Goal: Transaction & Acquisition: Book appointment/travel/reservation

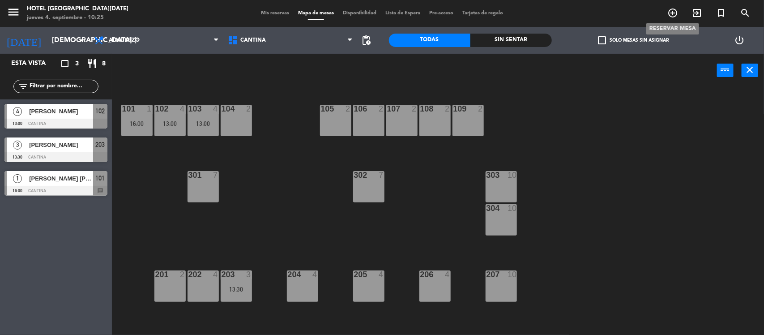
click at [669, 18] on icon "add_circle_outline" at bounding box center [672, 13] width 11 height 11
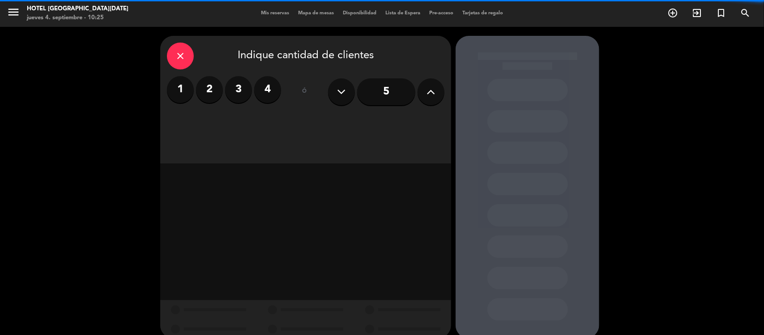
click at [244, 90] on label "3" at bounding box center [238, 89] width 27 height 27
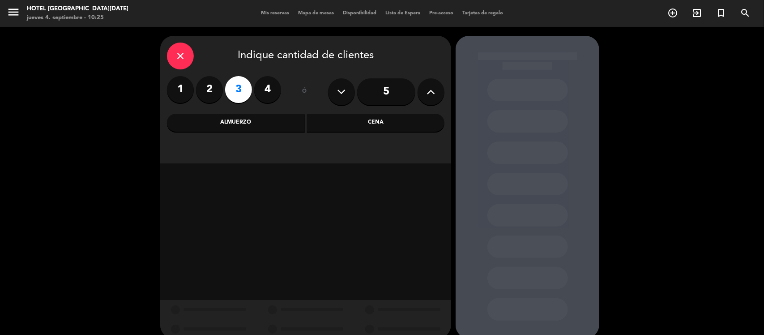
click at [260, 122] on div "Almuerzo" at bounding box center [236, 123] width 138 height 18
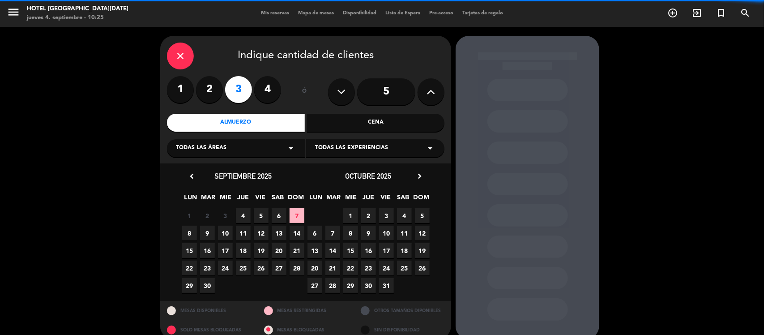
click at [365, 151] on span "Todas las experiencias" at bounding box center [351, 148] width 73 height 9
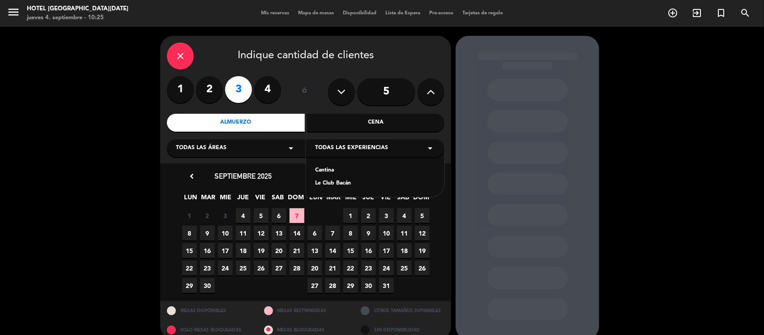
click at [356, 173] on div "Cantina" at bounding box center [375, 170] width 120 height 9
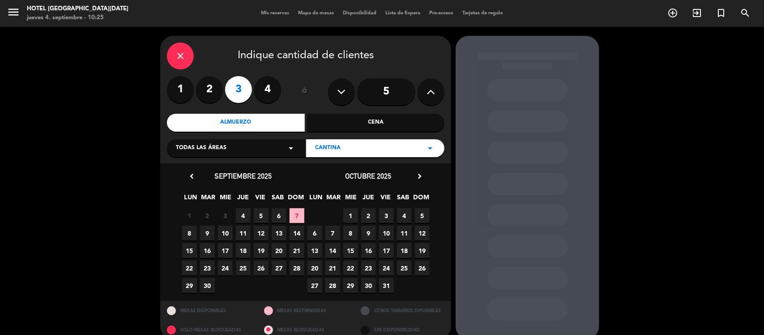
click at [247, 213] on span "4" at bounding box center [243, 215] width 15 height 15
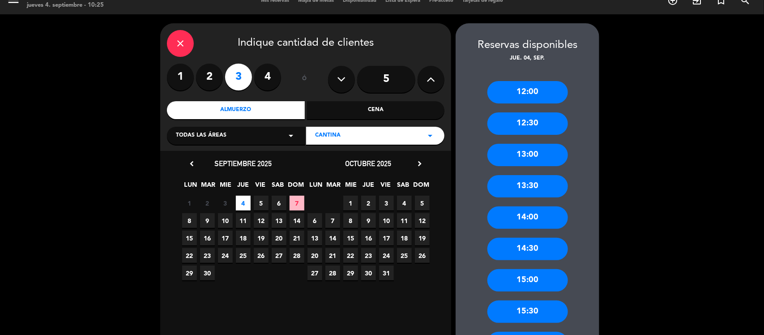
click at [539, 156] on div "13:00" at bounding box center [527, 155] width 81 height 22
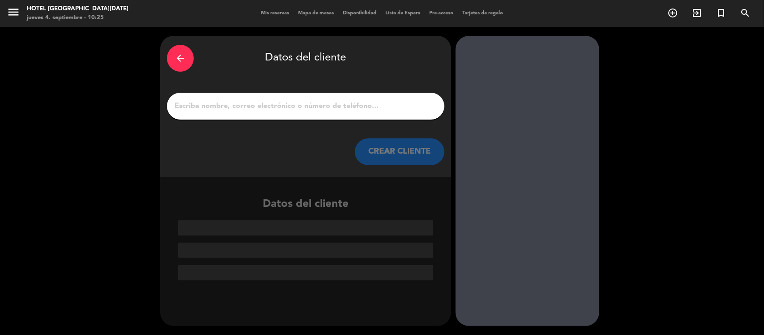
click at [404, 104] on input "1" at bounding box center [306, 106] width 264 height 13
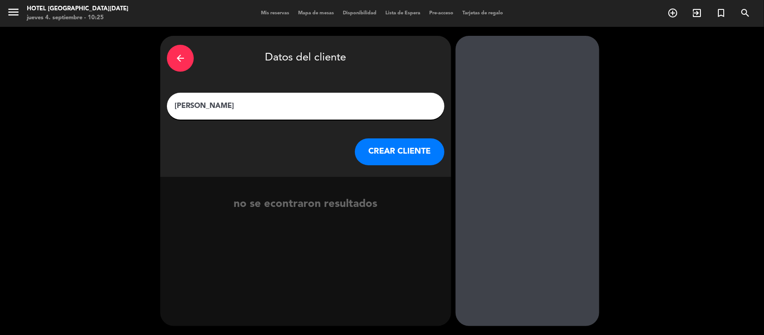
type input "[PERSON_NAME]"
click at [402, 146] on button "CREAR CLIENTE" at bounding box center [399, 151] width 89 height 27
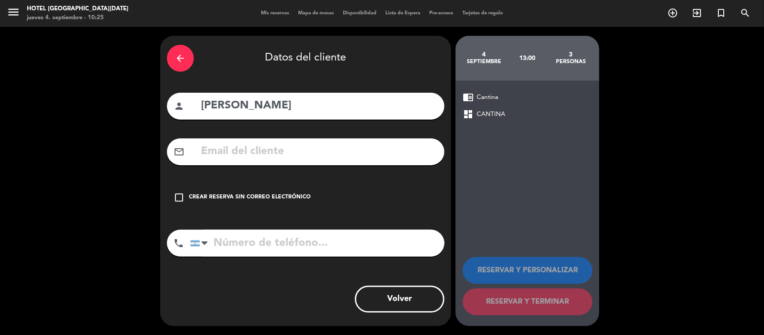
click at [280, 247] on input "tel" at bounding box center [317, 242] width 254 height 27
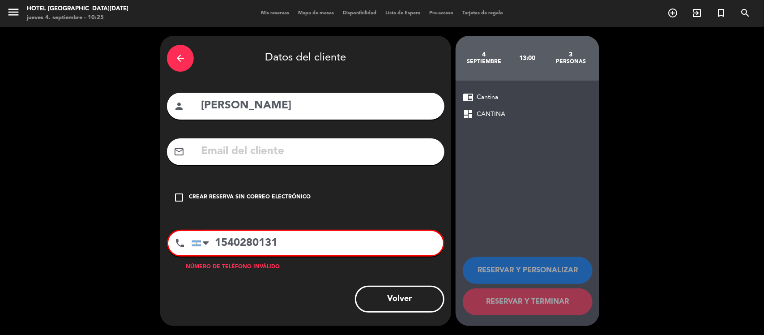
click at [292, 193] on div "Crear reserva sin correo electrónico" at bounding box center [250, 197] width 122 height 9
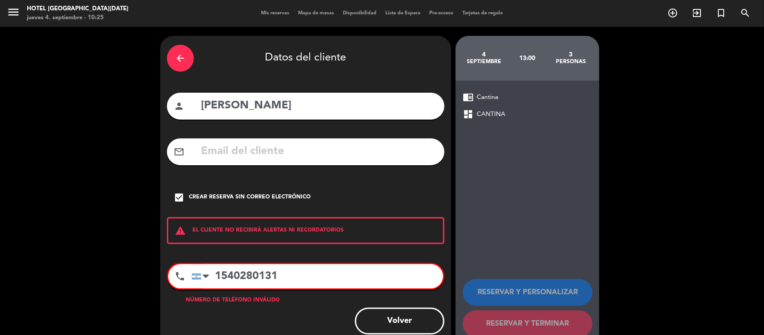
click at [226, 269] on input "1540280131" at bounding box center [316, 276] width 251 height 24
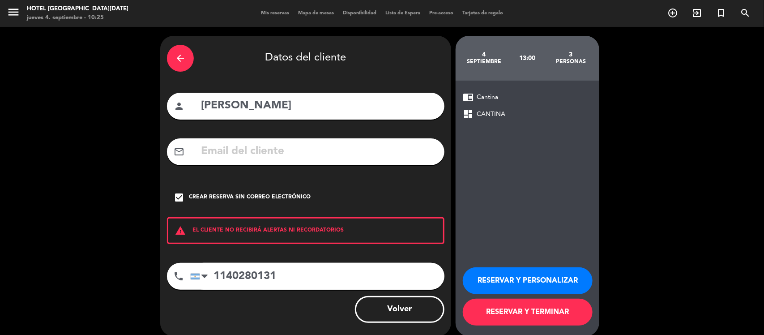
type input "1140280131"
click at [497, 317] on button "RESERVAR Y TERMINAR" at bounding box center [528, 311] width 130 height 27
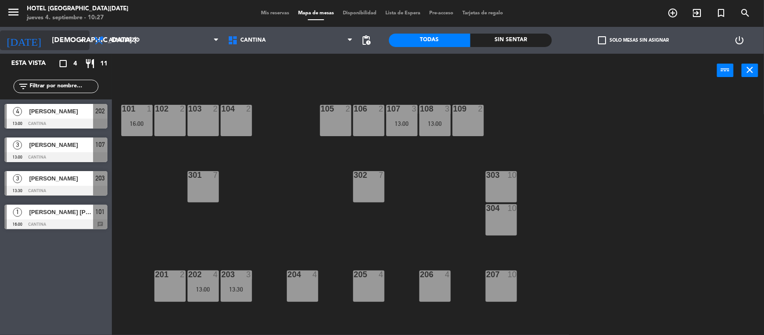
click at [83, 37] on icon "arrow_drop_down" at bounding box center [81, 40] width 11 height 11
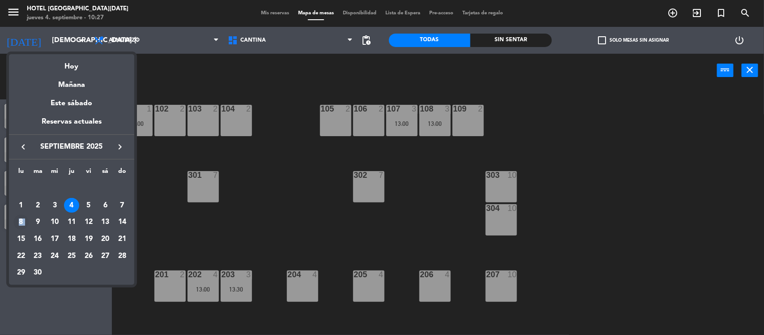
drag, startPoint x: 34, startPoint y: 222, endPoint x: 20, endPoint y: 224, distance: 13.9
click at [20, 224] on tr "8 9 10 11 12 13 14" at bounding box center [72, 221] width 118 height 17
click at [20, 224] on div "8" at bounding box center [20, 221] width 15 height 15
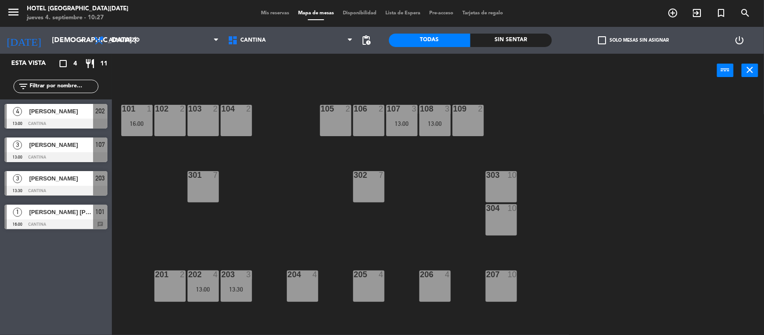
type input "lun. [DATE]"
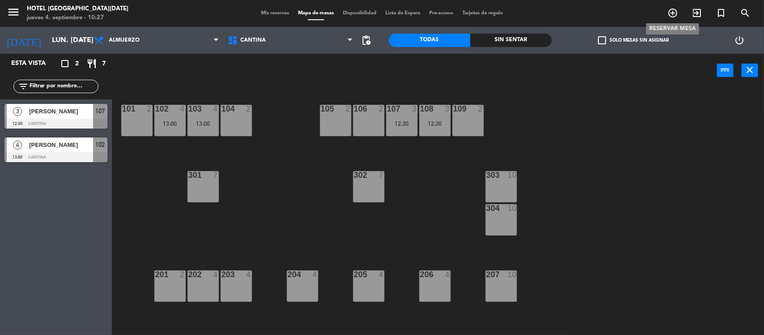
click at [667, 13] on icon "add_circle_outline" at bounding box center [672, 13] width 11 height 11
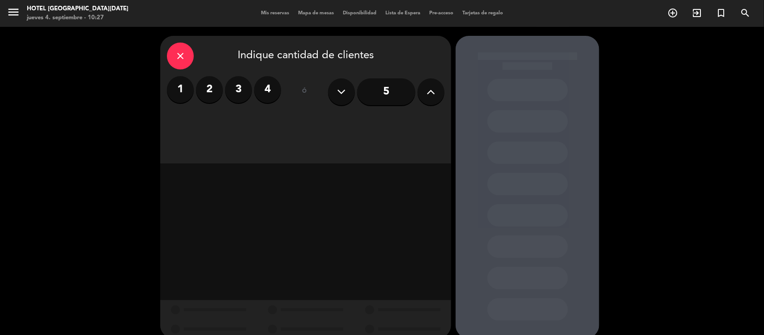
click at [438, 101] on button at bounding box center [430, 91] width 27 height 27
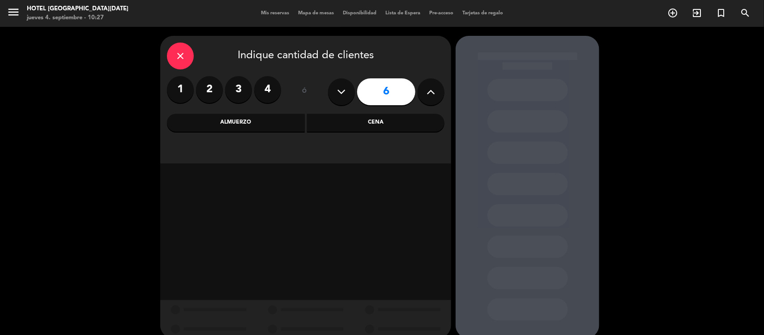
click at [269, 125] on div "Almuerzo" at bounding box center [236, 123] width 138 height 18
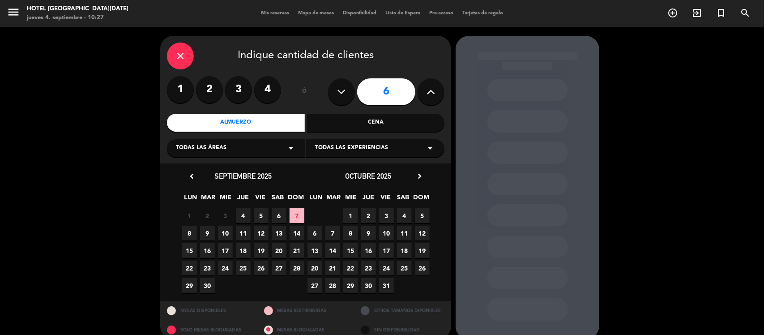
click at [336, 153] on span "Todas las experiencias" at bounding box center [351, 148] width 73 height 9
click at [336, 175] on div "Cantina" at bounding box center [375, 170] width 120 height 9
click at [189, 232] on span "8" at bounding box center [189, 232] width 15 height 15
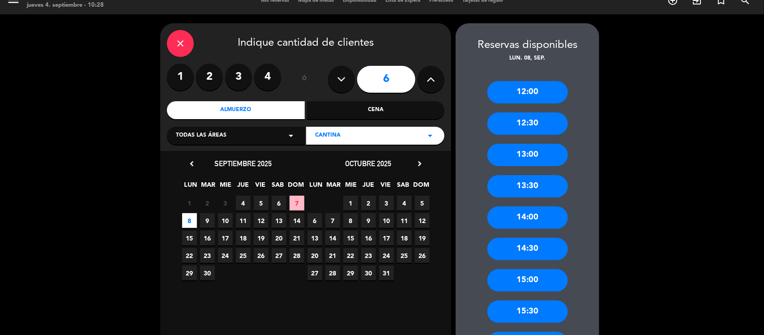
click at [529, 157] on div "13:00" at bounding box center [527, 155] width 81 height 22
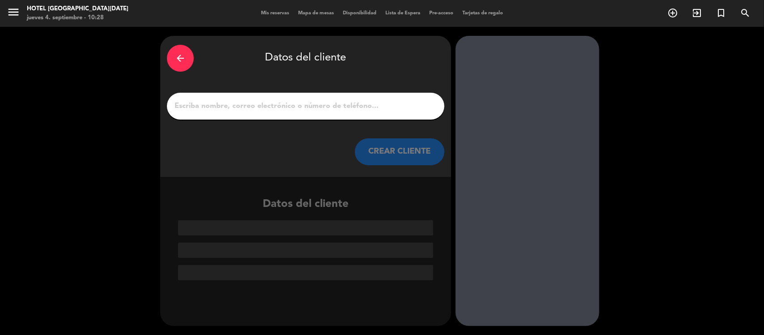
click at [407, 110] on input "1" at bounding box center [306, 106] width 264 height 13
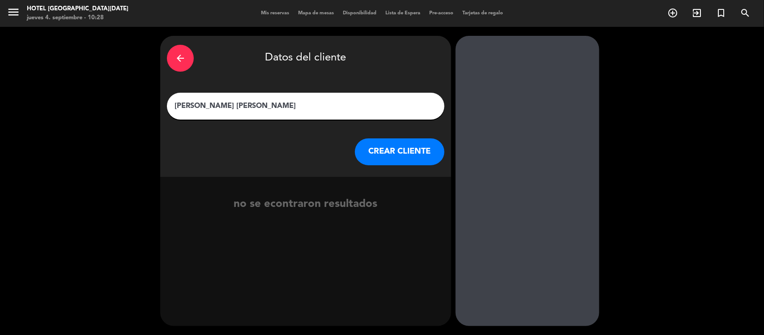
type input "[PERSON_NAME] [PERSON_NAME]"
click at [421, 150] on button "CREAR CLIENTE" at bounding box center [399, 151] width 89 height 27
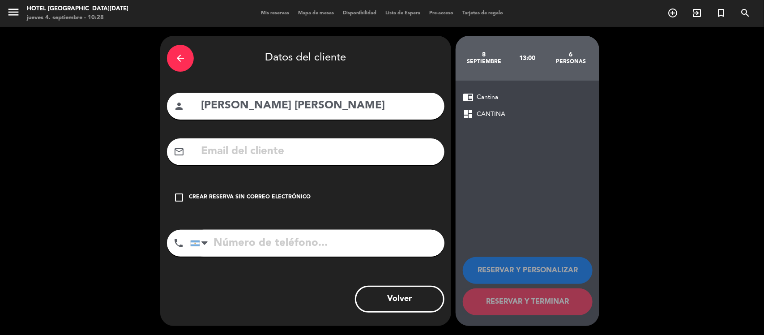
click at [272, 253] on input "tel" at bounding box center [317, 242] width 254 height 27
type input "1167403641"
click at [278, 198] on div "Crear reserva sin correo electrónico" at bounding box center [250, 197] width 122 height 9
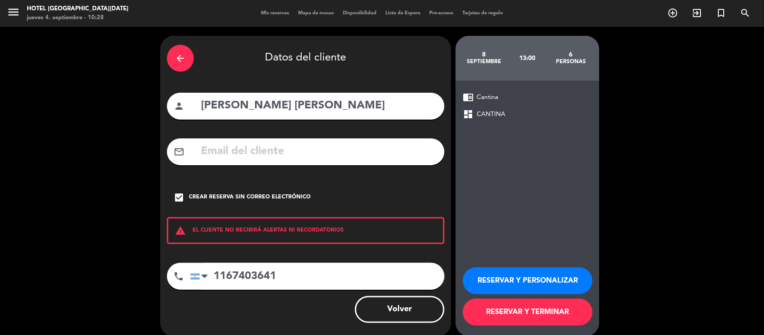
click at [494, 275] on button "RESERVAR Y PERSONALIZAR" at bounding box center [528, 280] width 130 height 27
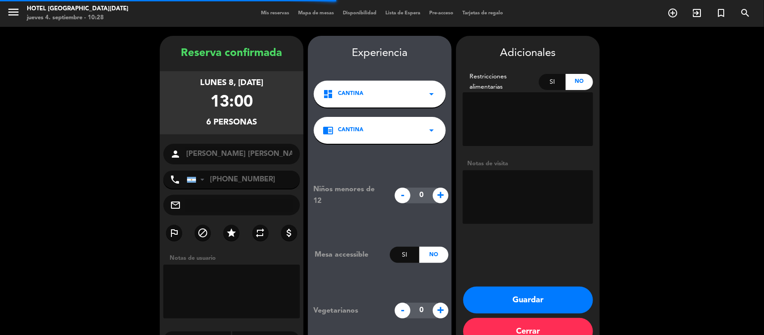
scroll to position [23, 0]
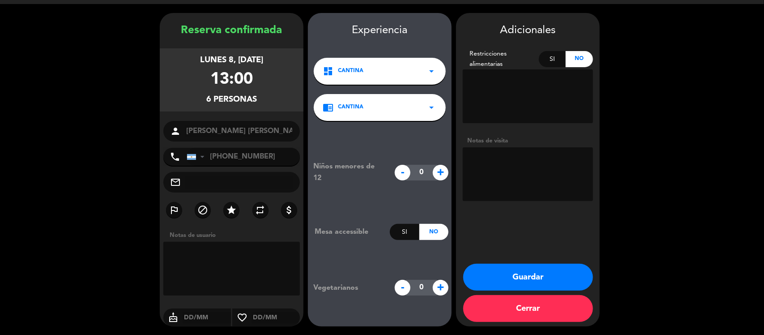
click at [509, 167] on textarea at bounding box center [528, 174] width 130 height 54
type textarea "Cumpleaños solicita tortita"
click at [531, 269] on button "Guardar" at bounding box center [528, 276] width 130 height 27
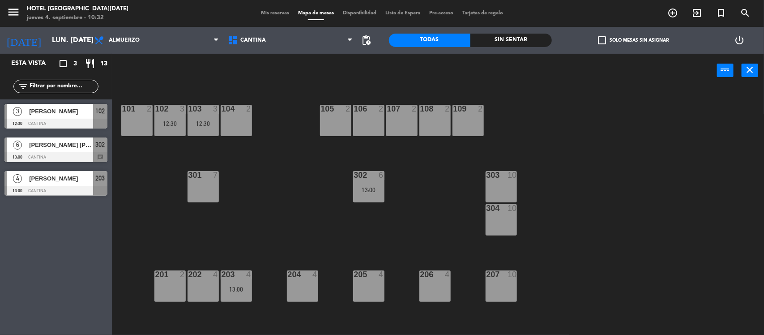
click at [75, 161] on div at bounding box center [55, 157] width 103 height 10
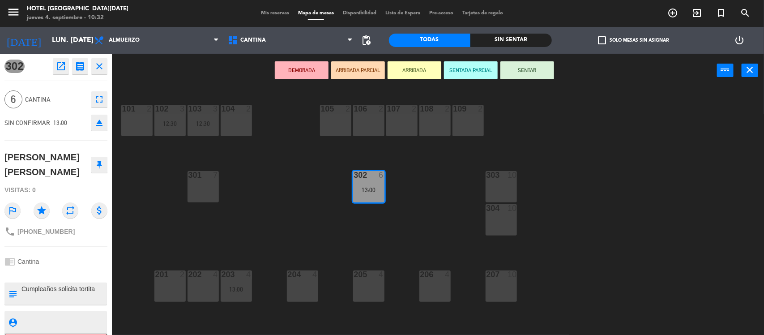
click at [95, 292] on textarea at bounding box center [63, 293] width 85 height 19
type textarea "Cumpleaños solicita torta simbolica"
click at [91, 255] on div "chrome_reader_mode Cantina" at bounding box center [55, 261] width 103 height 17
